Goal: Information Seeking & Learning: Check status

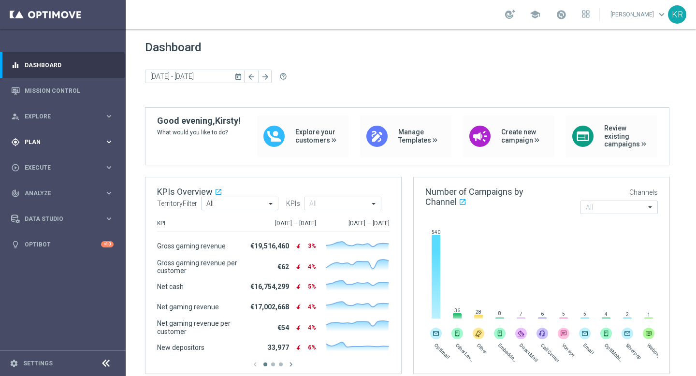
click at [68, 139] on span "Plan" at bounding box center [65, 142] width 80 height 6
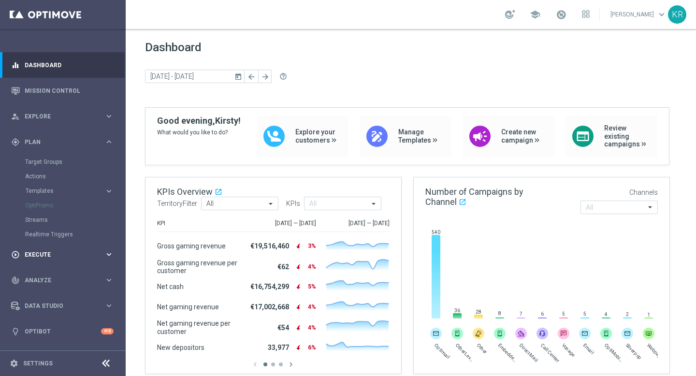
click at [58, 252] on span "Execute" at bounding box center [65, 255] width 80 height 6
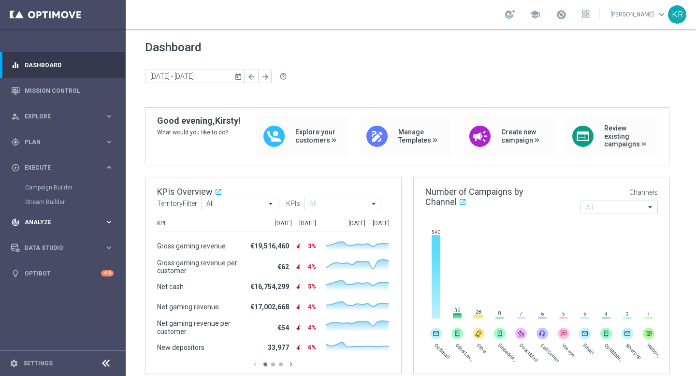
click at [58, 218] on div "track_changes Analyze" at bounding box center [57, 222] width 93 height 9
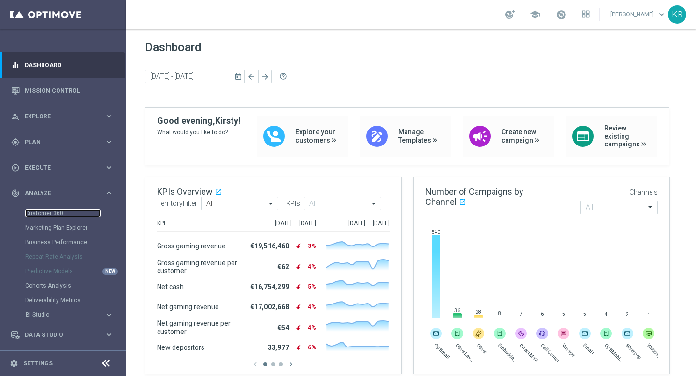
drag, startPoint x: 57, startPoint y: 213, endPoint x: 104, endPoint y: 221, distance: 48.6
click at [57, 213] on link "Customer 360" at bounding box center [62, 213] width 75 height 8
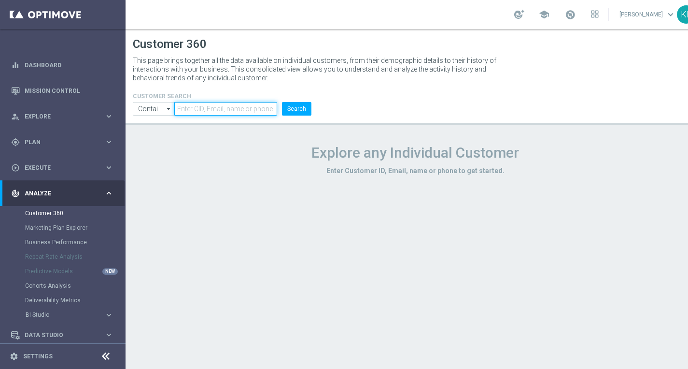
click at [231, 108] on input "text" at bounding box center [225, 109] width 103 height 14
paste input "13538236"
type input "13538236"
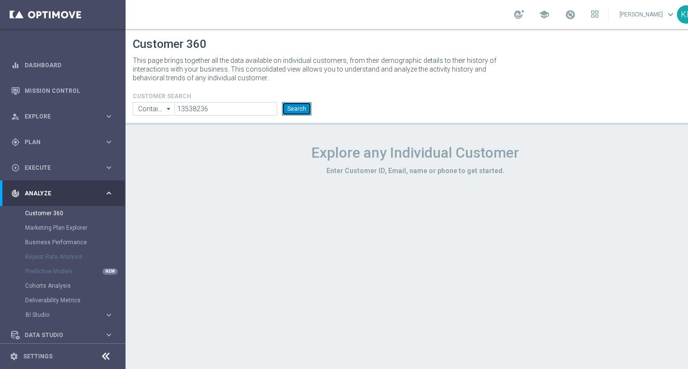
click at [300, 107] on button "Search" at bounding box center [296, 109] width 29 height 14
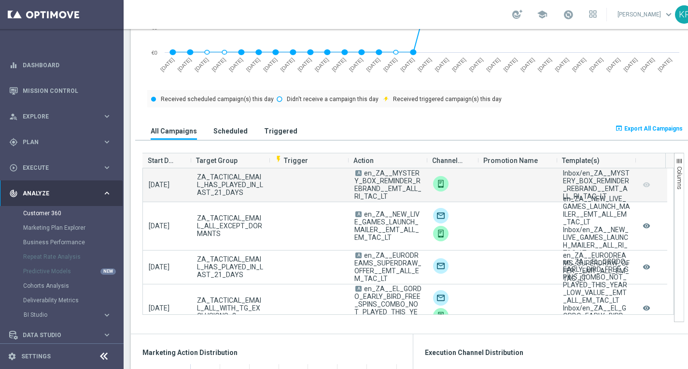
scroll to position [1, 24]
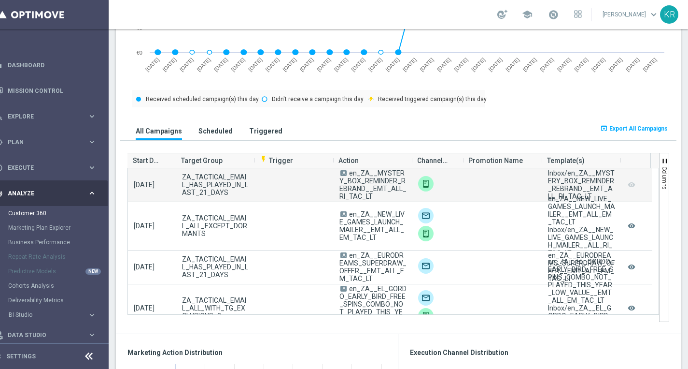
click at [627, 182] on campaign-grid-preview-column "remove_red_eye" at bounding box center [632, 184] width 10 height 13
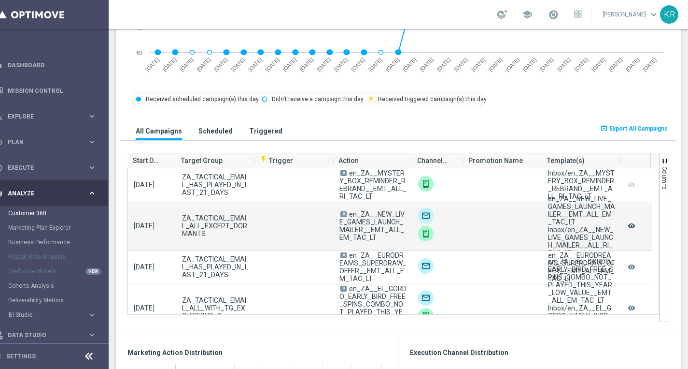
click at [627, 225] on icon "remove_red_eye" at bounding box center [632, 225] width 10 height 13
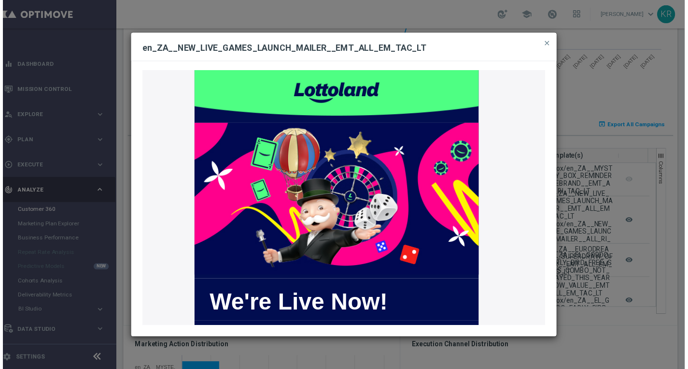
scroll to position [560, 0]
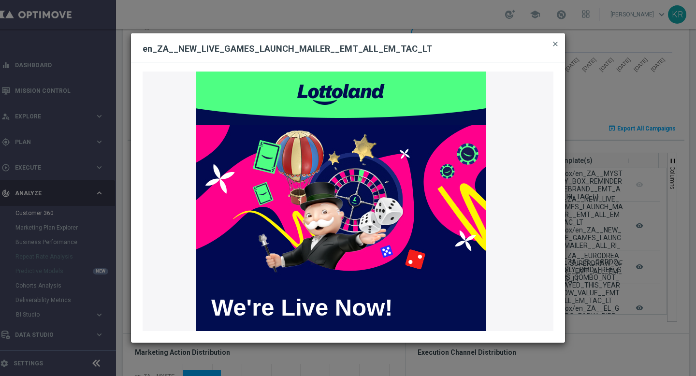
click at [555, 45] on span "close" at bounding box center [555, 44] width 8 height 8
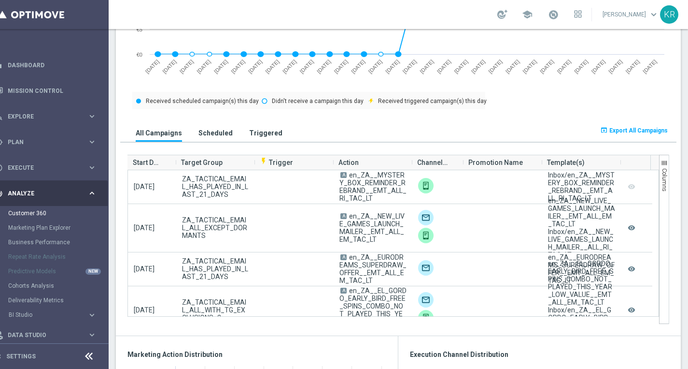
scroll to position [562, 0]
